Goal: Check status

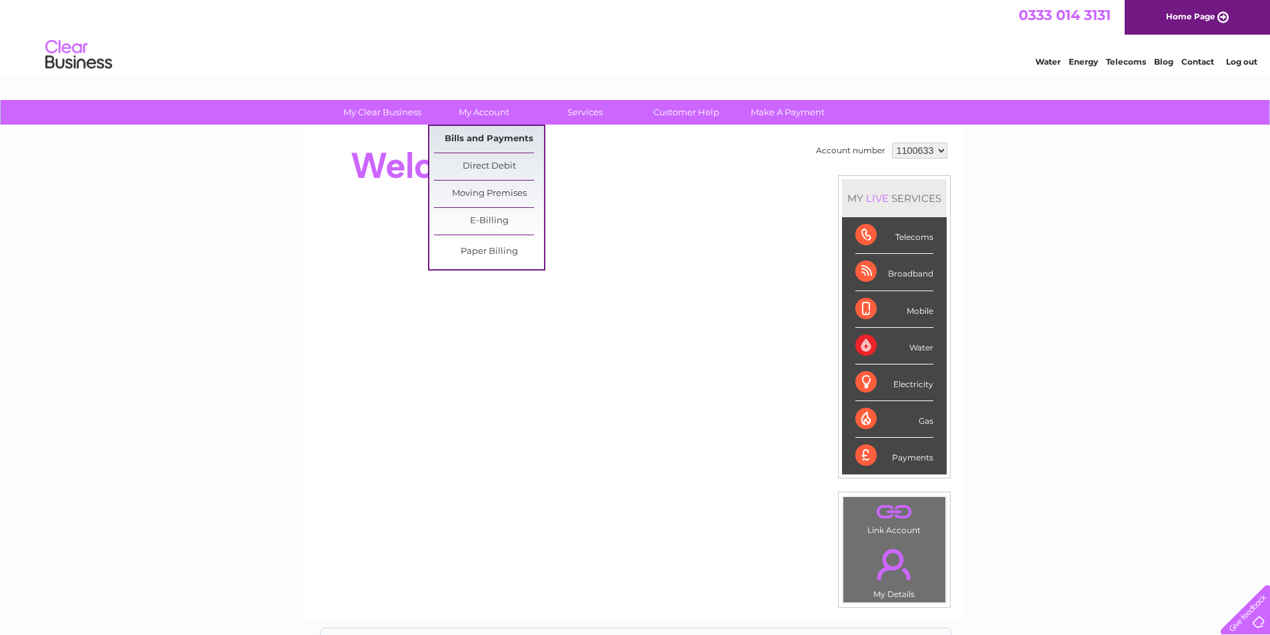
click at [494, 139] on link "Bills and Payments" at bounding box center [489, 139] width 110 height 27
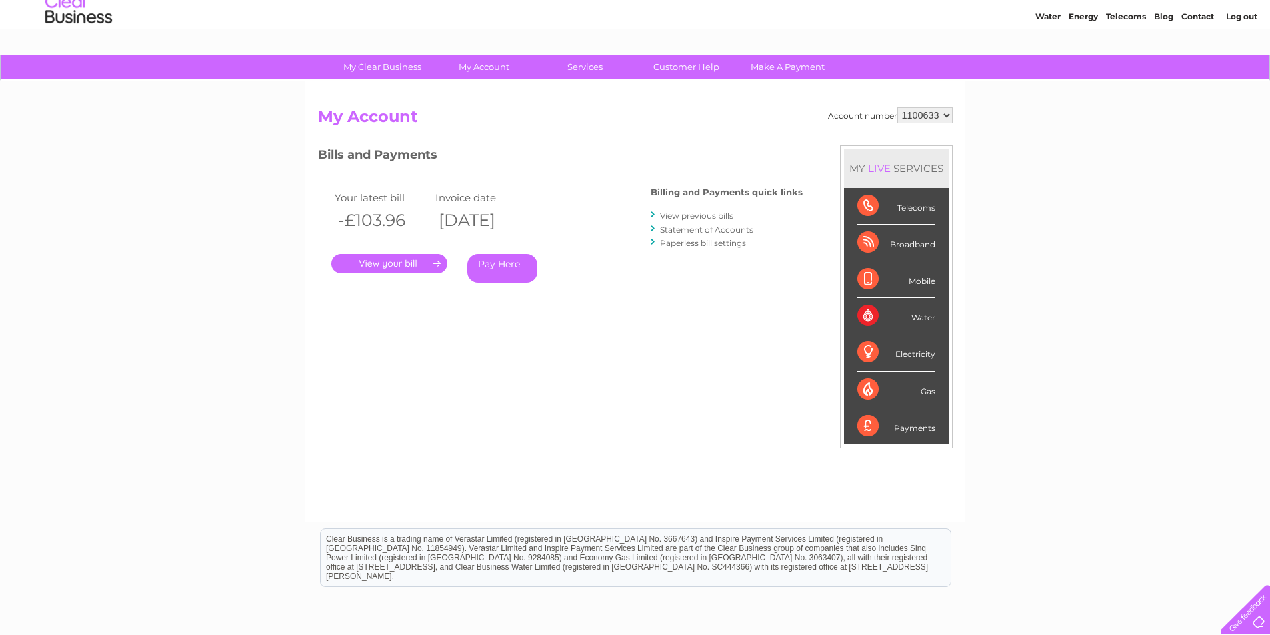
scroll to position [133, 0]
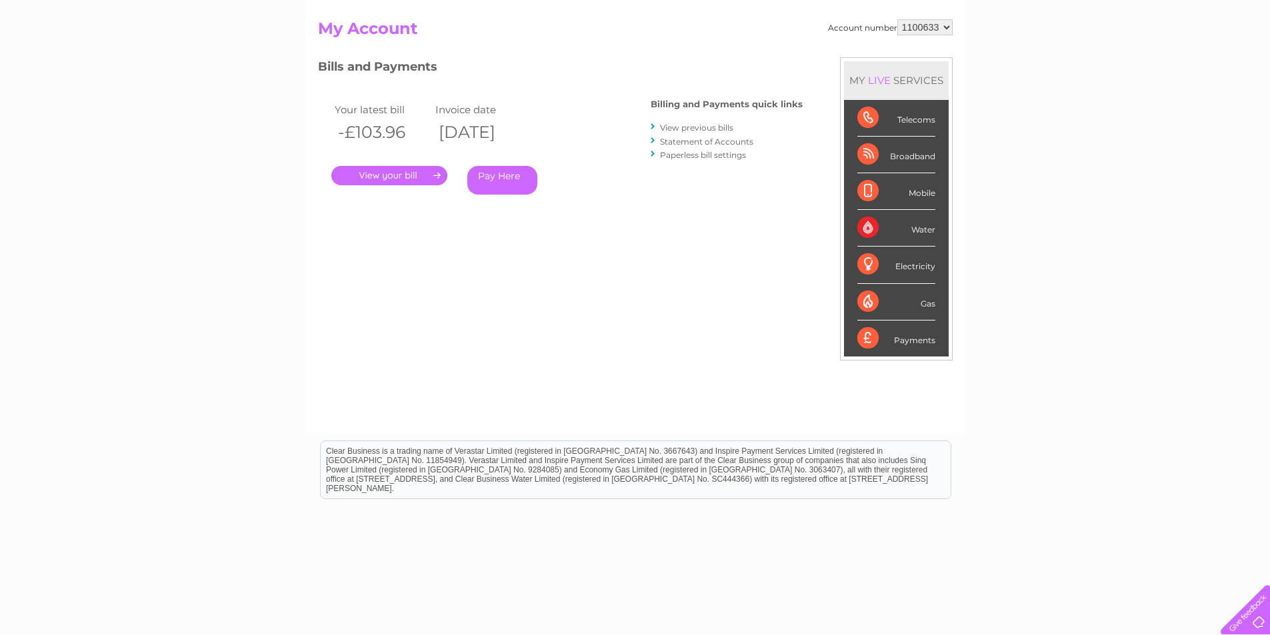
click at [399, 177] on link "." at bounding box center [389, 175] width 116 height 19
